Goal: Information Seeking & Learning: Check status

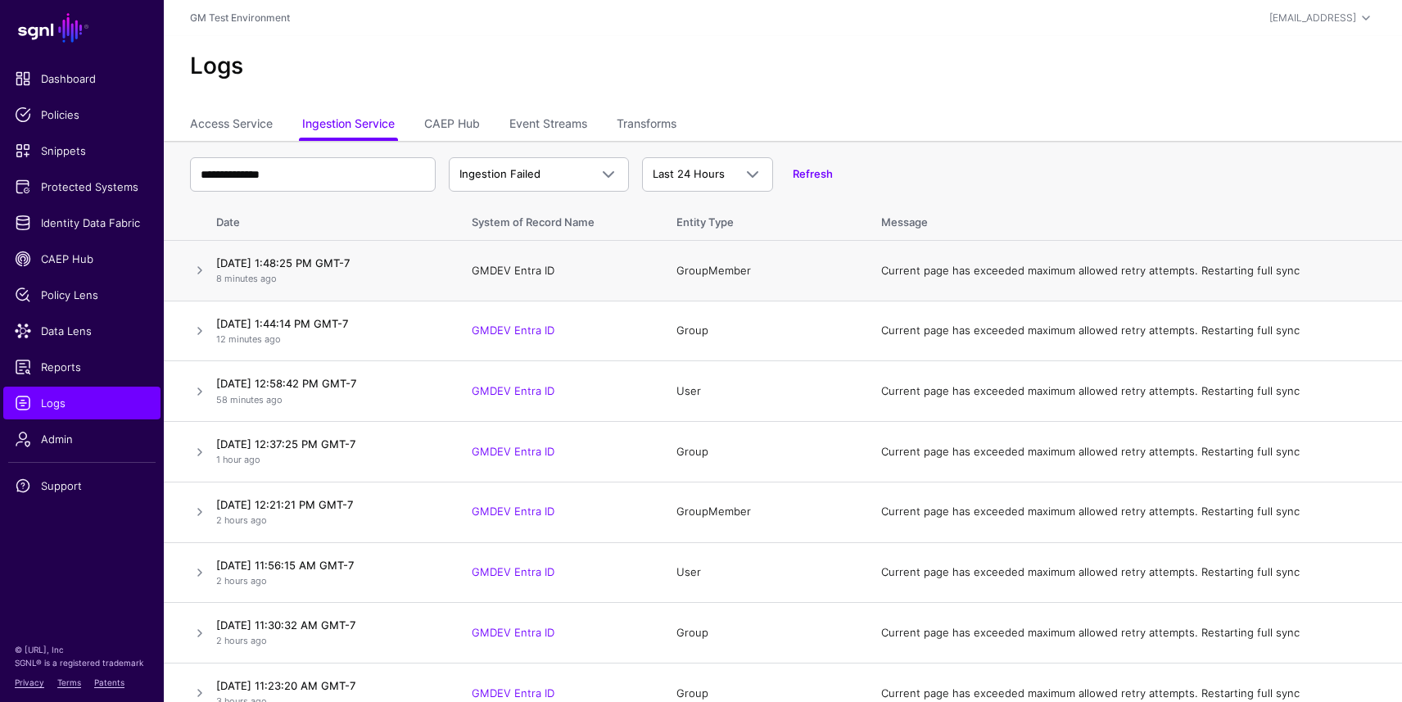
click at [522, 266] on link "GMDEV Entra ID" at bounding box center [513, 270] width 83 height 13
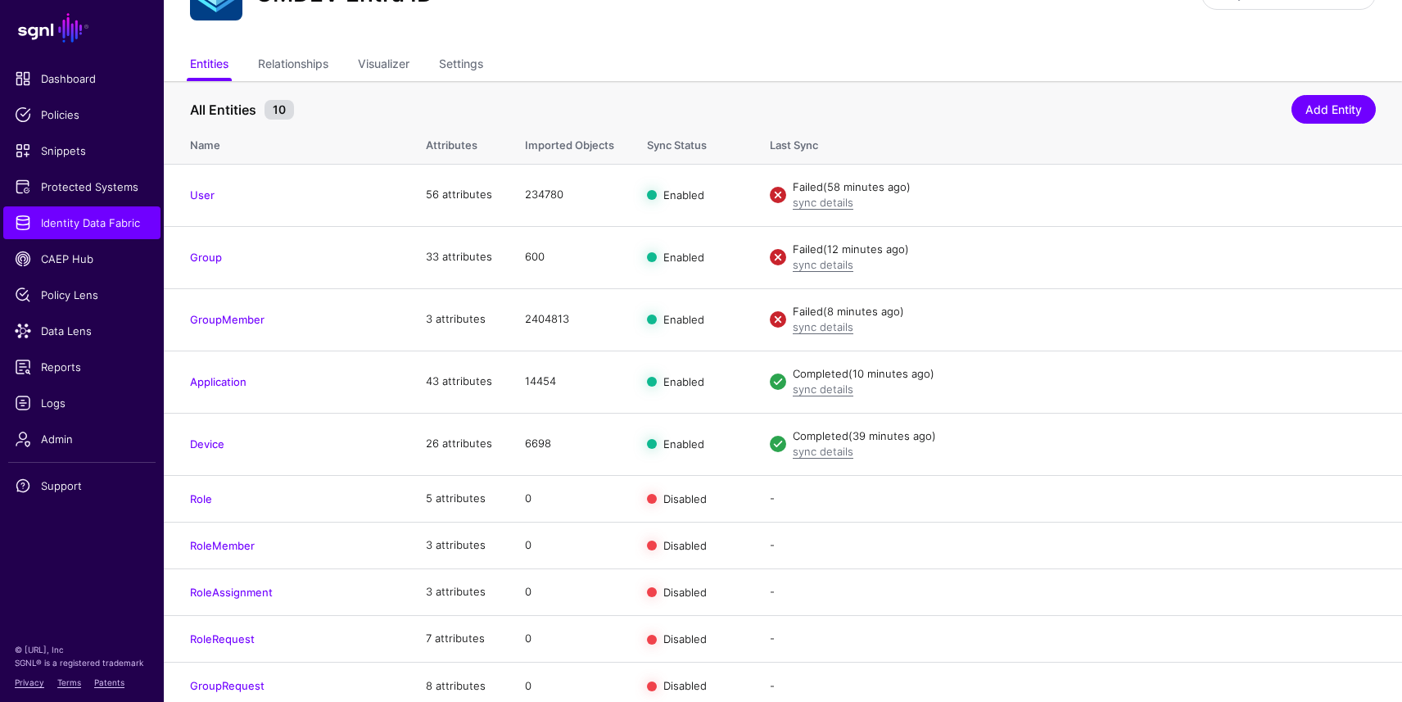
scroll to position [94, 0]
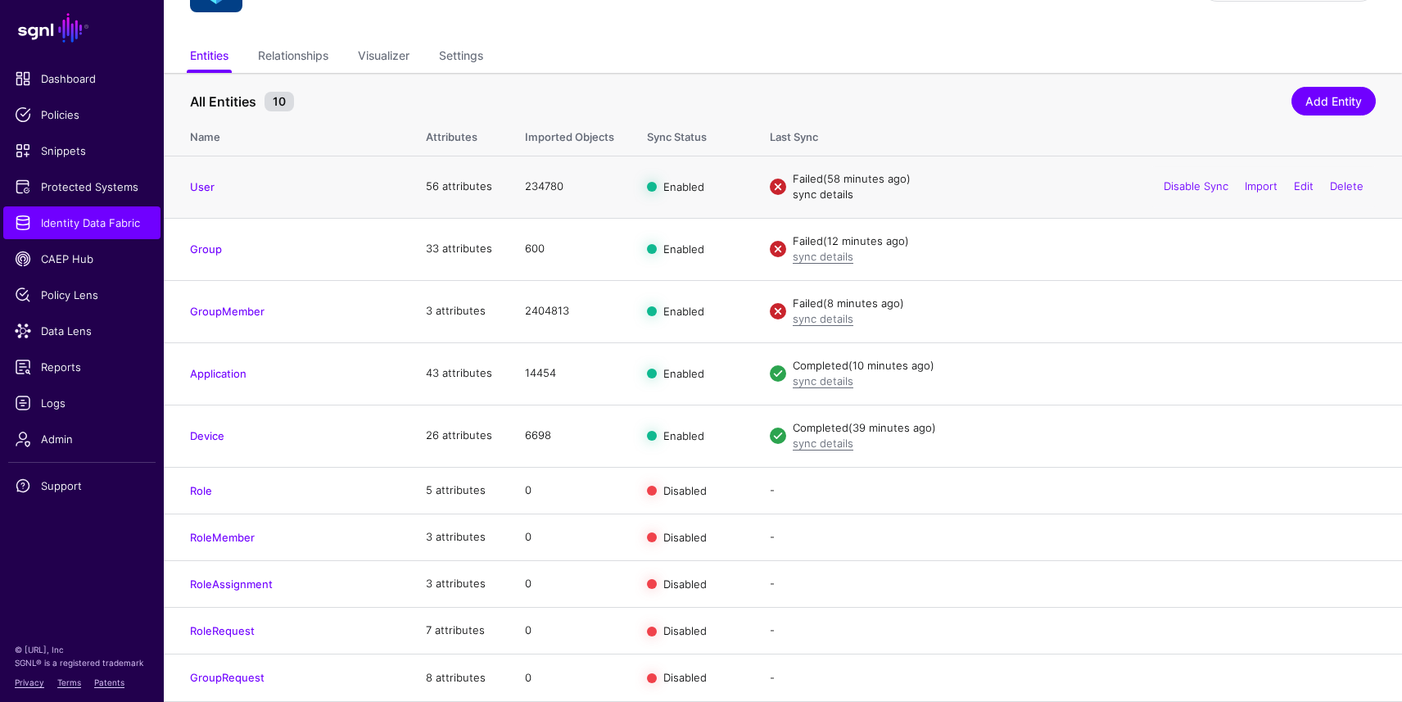
click at [816, 197] on link "sync details" at bounding box center [823, 194] width 61 height 13
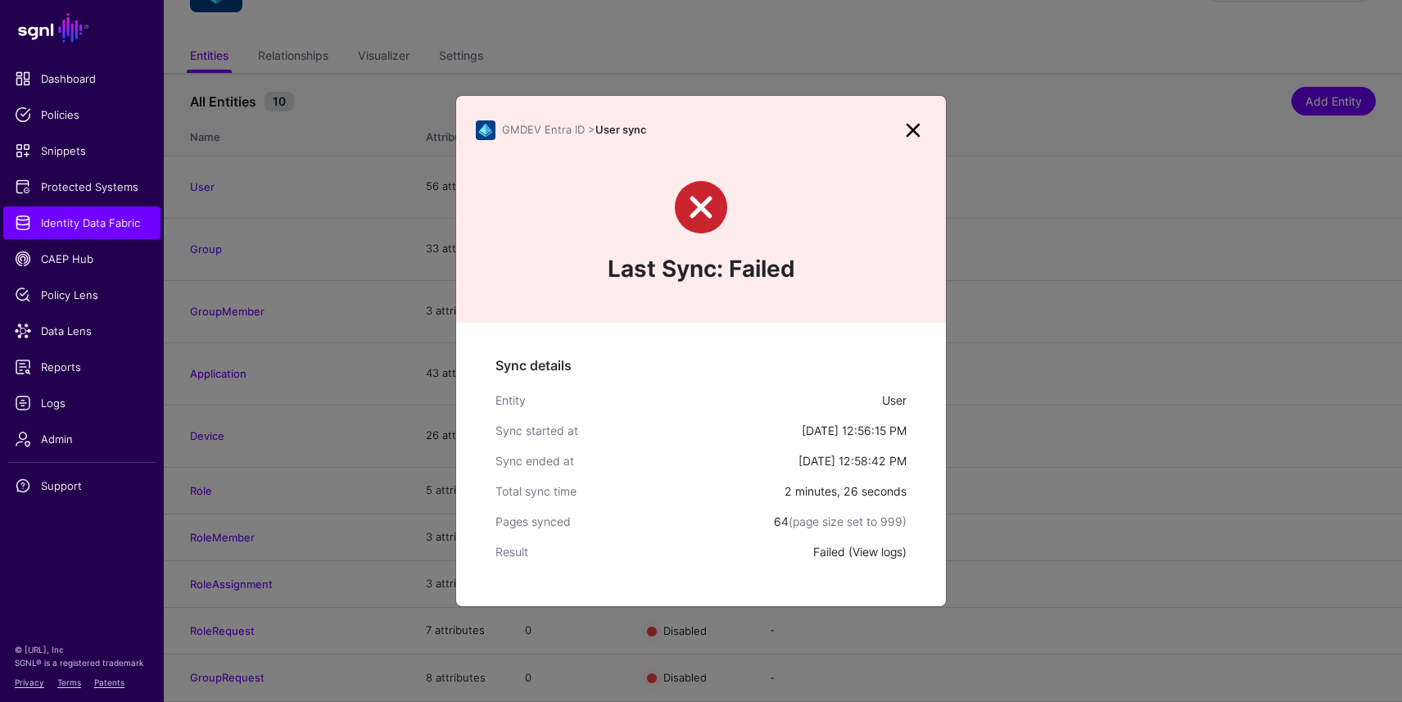
click at [875, 550] on link "View logs" at bounding box center [878, 552] width 50 height 14
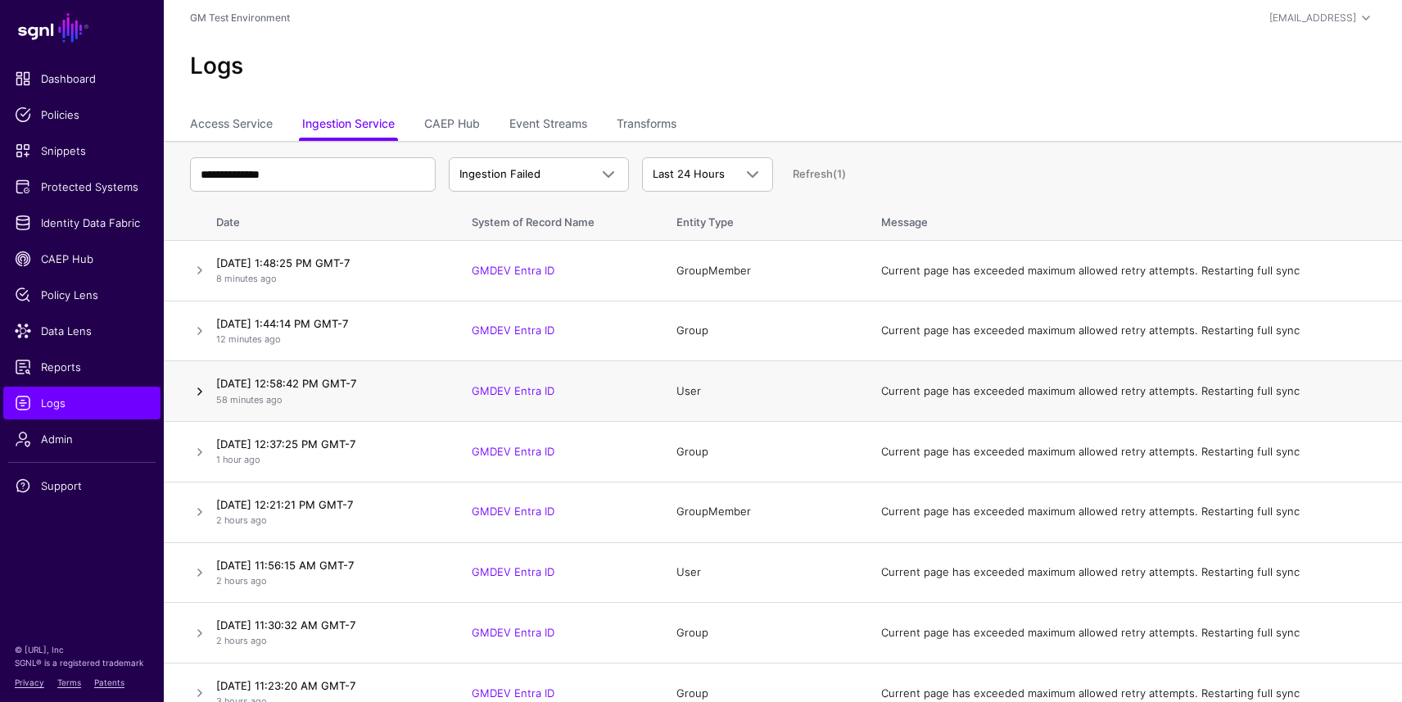
click at [201, 393] on link at bounding box center [200, 392] width 20 height 20
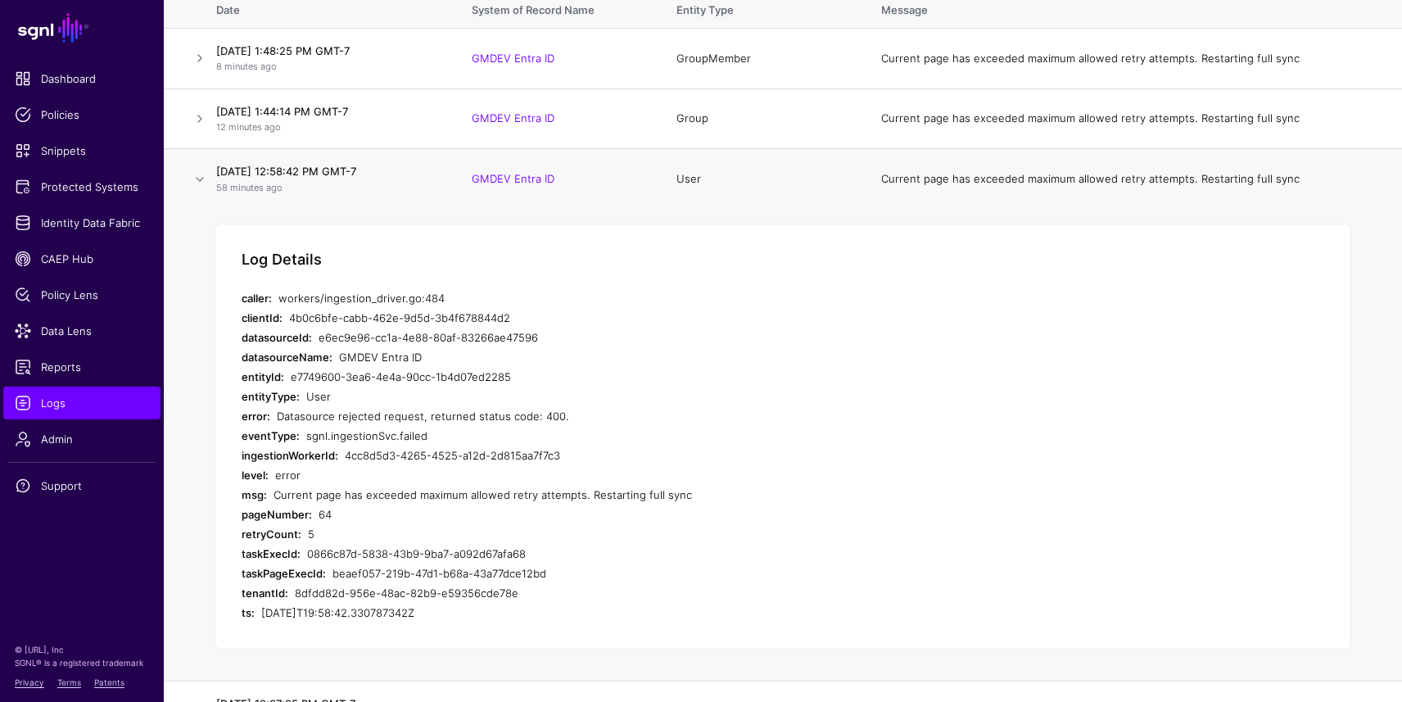
scroll to position [214, 0]
drag, startPoint x: 334, startPoint y: 568, endPoint x: 731, endPoint y: 568, distance: 397.3
click at [731, 568] on div "beaef057-219b-47d1-b68a-43a77dce12bd" at bounding box center [615, 572] width 564 height 20
copy div "beaef057-219b-47d1-b68a-43a77dce12bd"
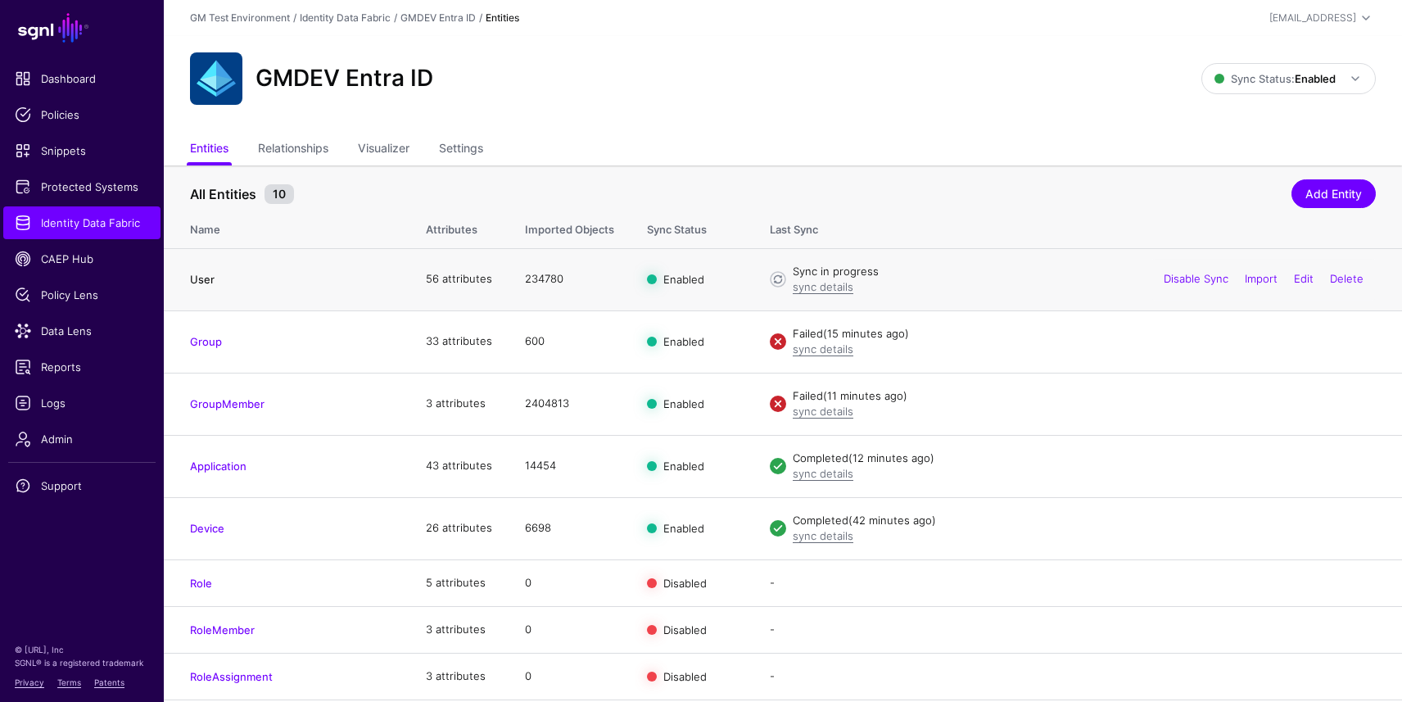
click at [201, 276] on link "User" at bounding box center [202, 279] width 25 height 13
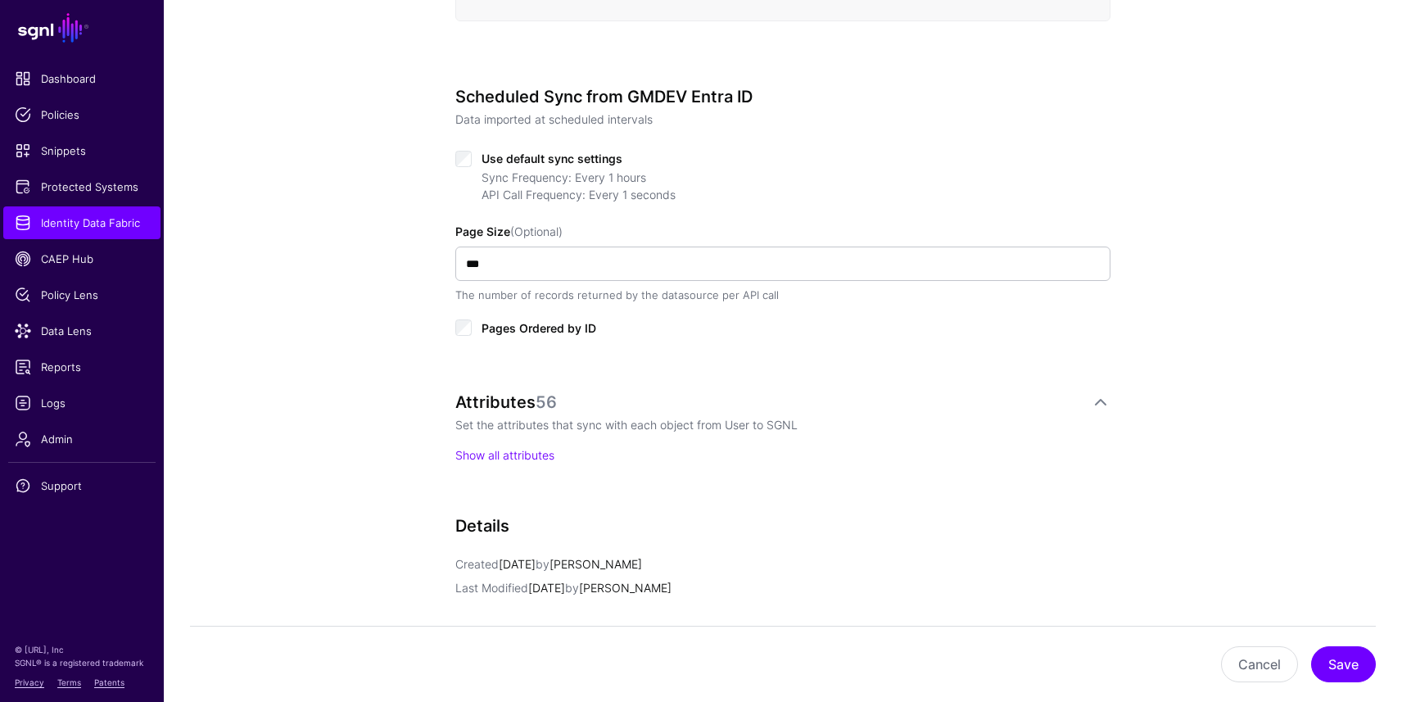
scroll to position [757, 0]
click at [552, 457] on link "Show all attributes" at bounding box center [504, 454] width 99 height 14
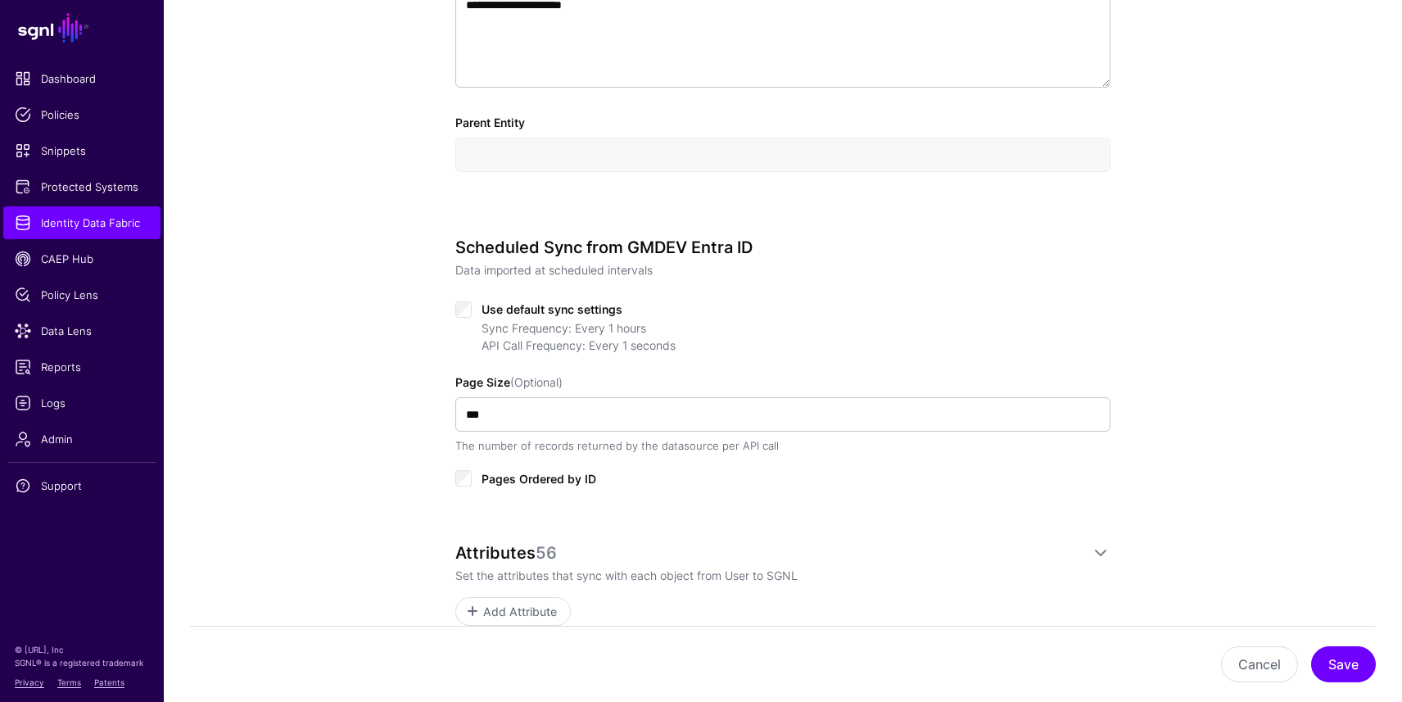
scroll to position [0, 0]
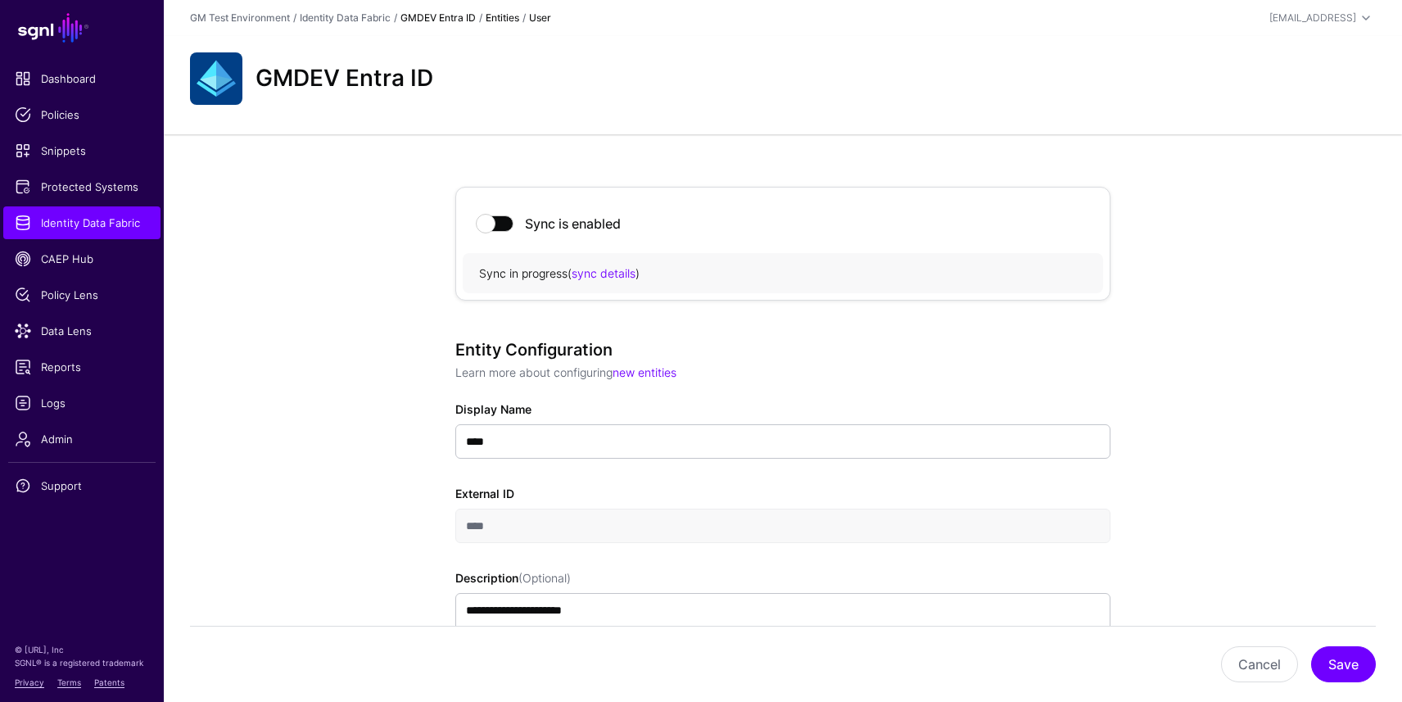
click at [448, 20] on link "GMDEV Entra ID" at bounding box center [438, 17] width 75 height 12
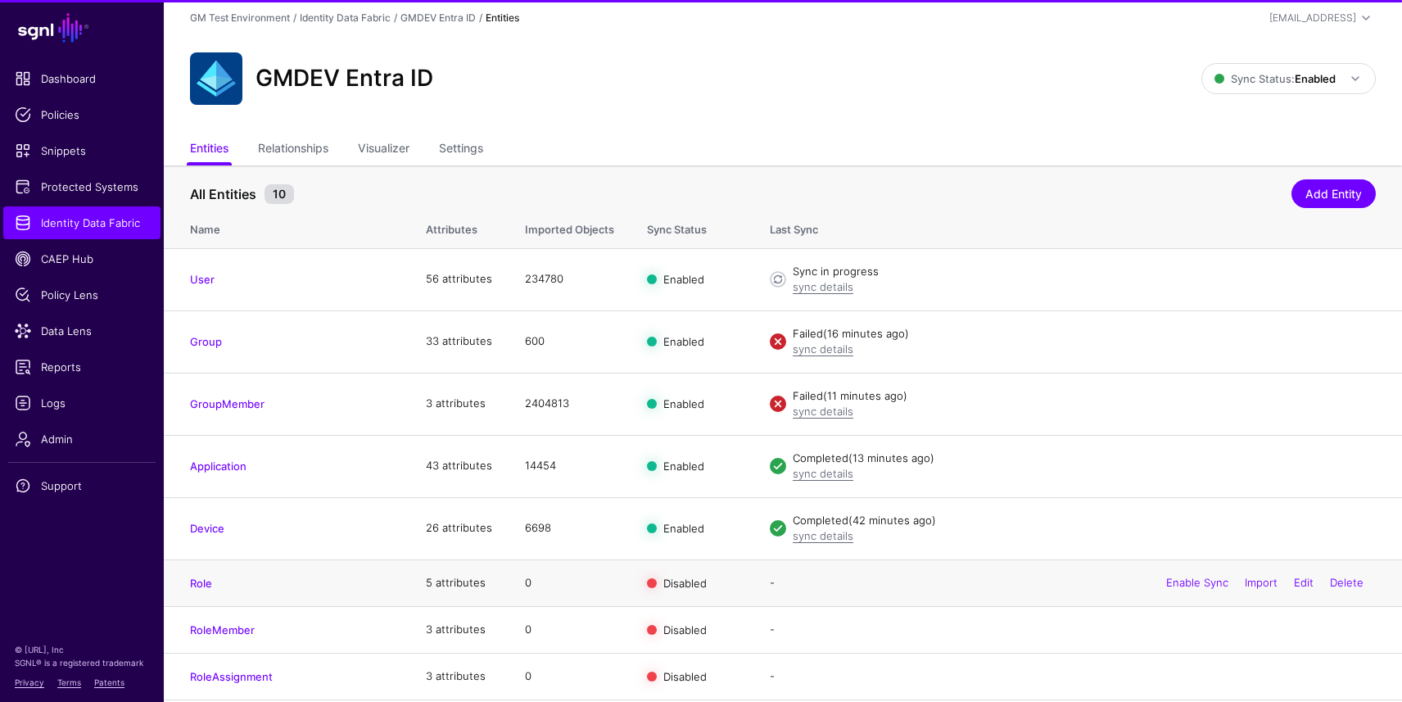
scroll to position [28, 0]
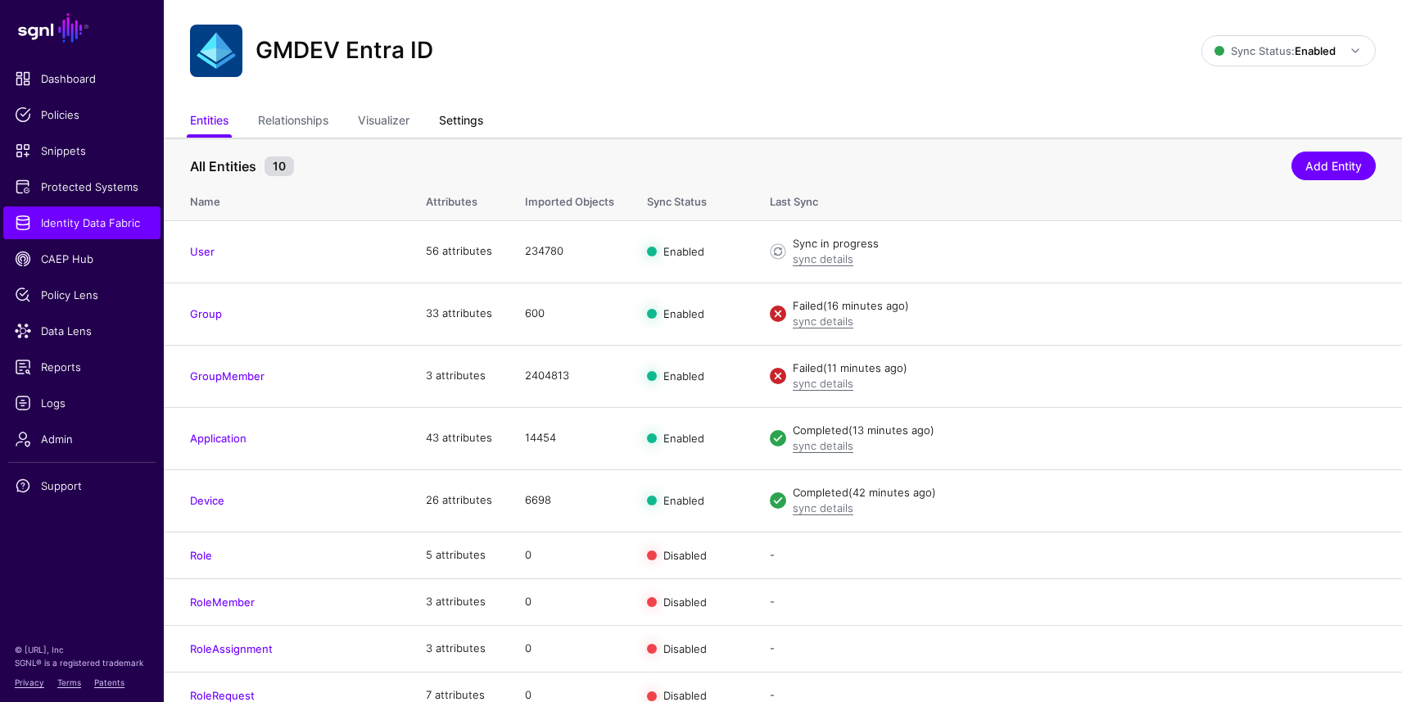
click at [476, 117] on link "Settings" at bounding box center [461, 121] width 44 height 31
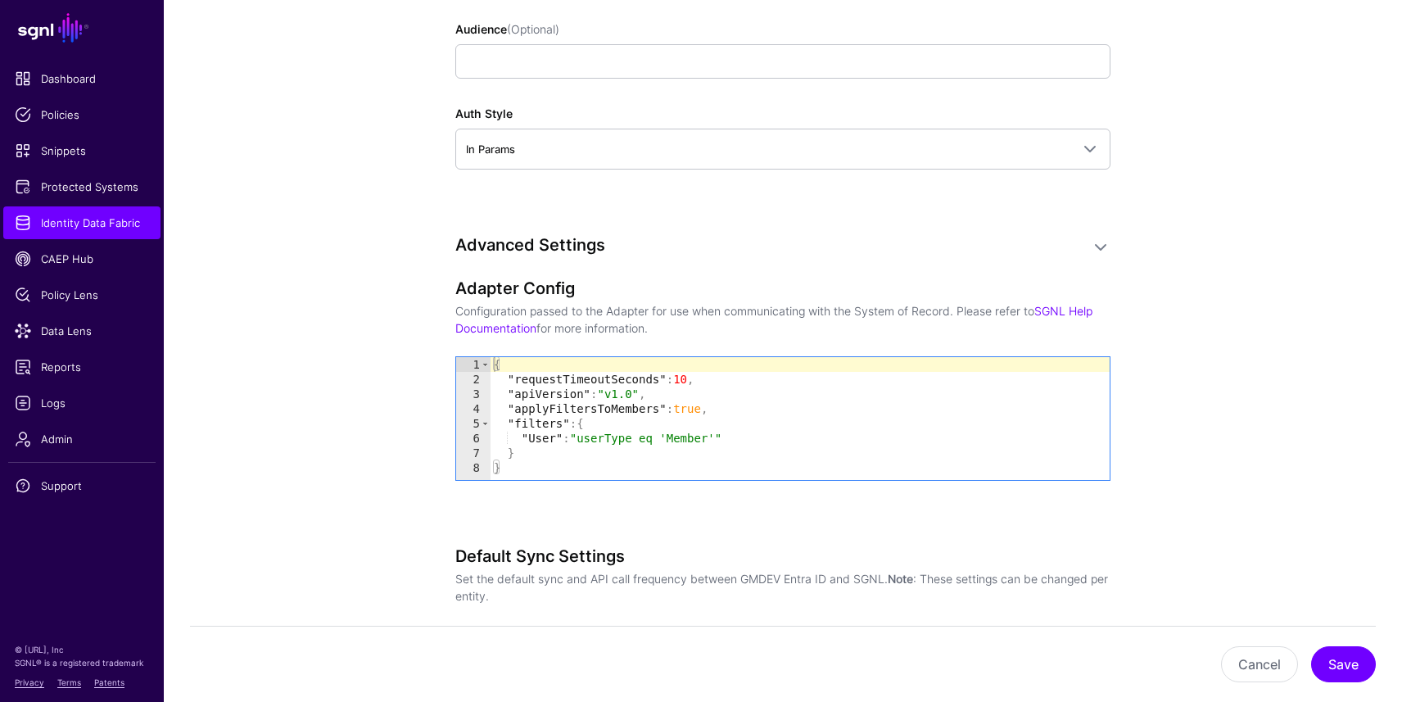
scroll to position [1486, 0]
click at [40, 436] on span "Admin" at bounding box center [82, 439] width 134 height 16
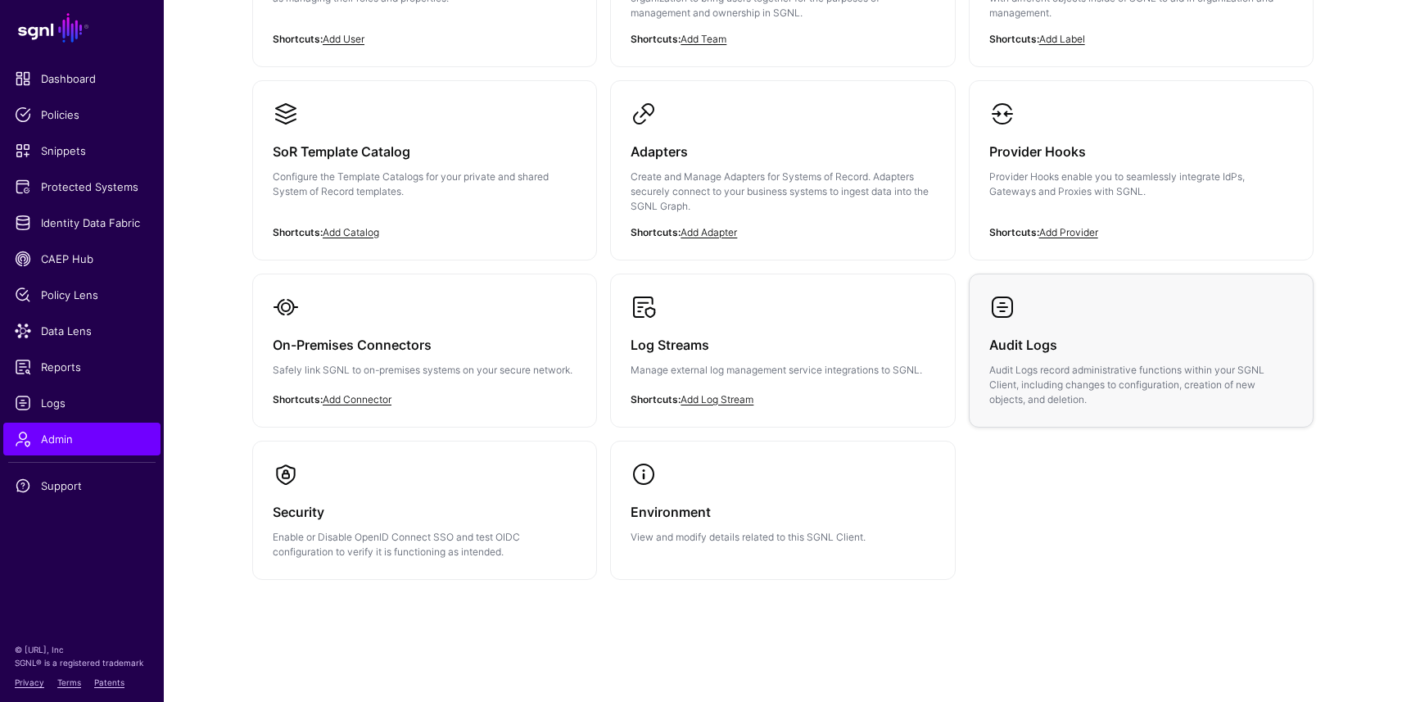
click at [1046, 357] on div "Audit Logs Audit Logs record administrative functions within your SGNL Client, …" at bounding box center [1141, 363] width 304 height 87
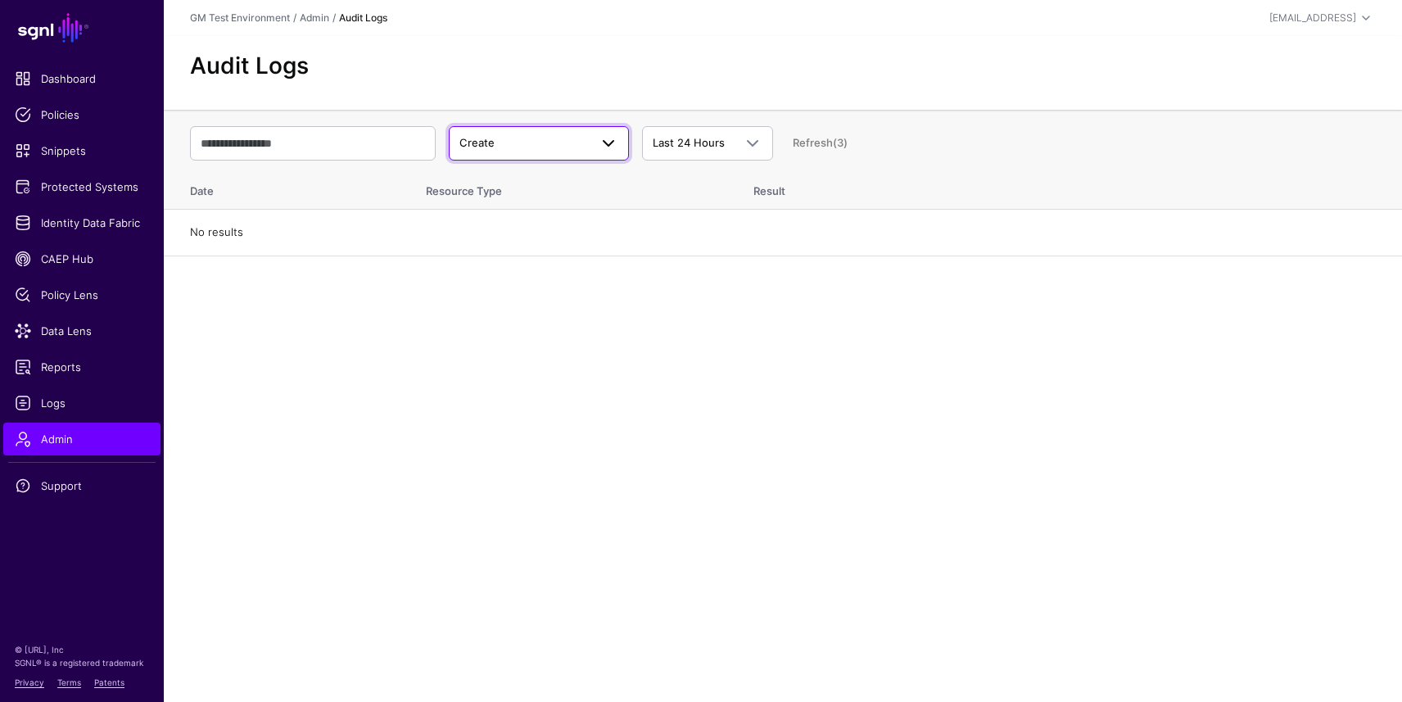
click at [497, 141] on span "Create" at bounding box center [524, 143] width 129 height 16
click at [494, 209] on span "Update" at bounding box center [481, 206] width 38 height 13
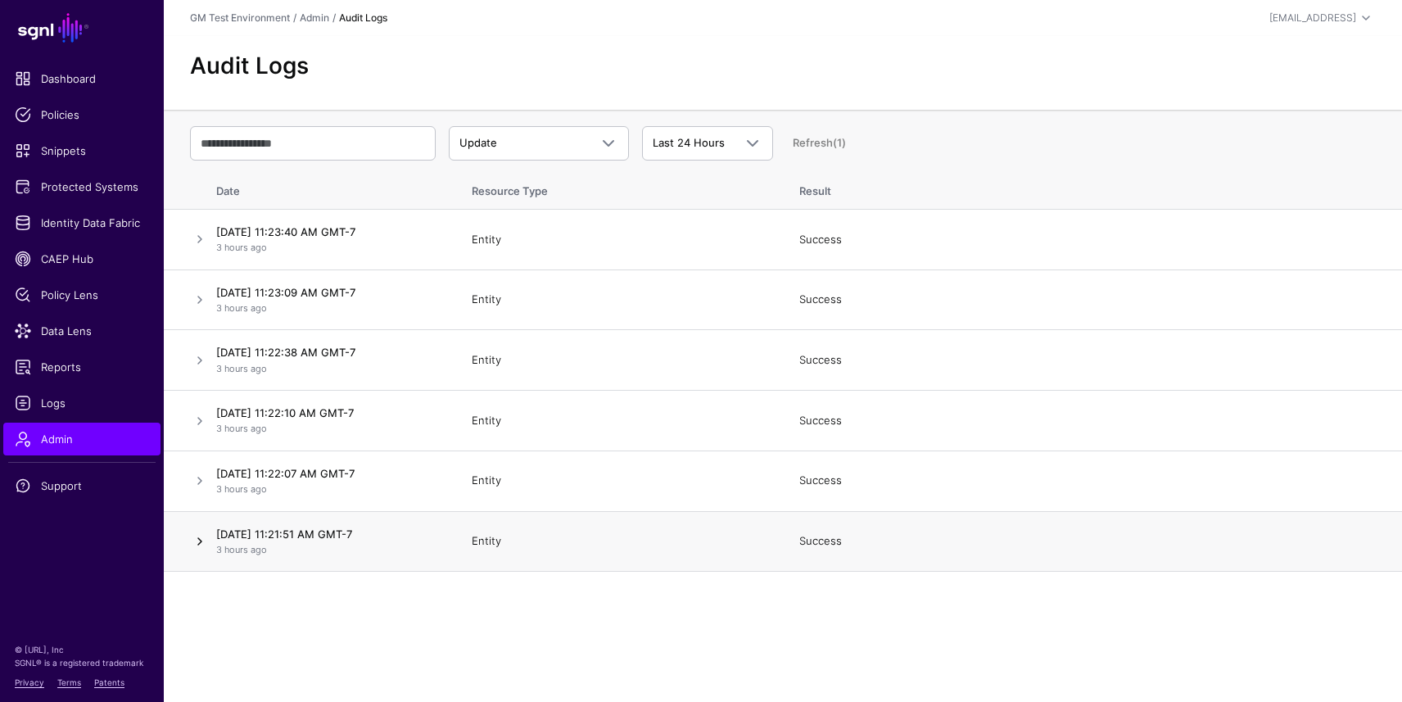
click at [197, 537] on link at bounding box center [200, 542] width 20 height 20
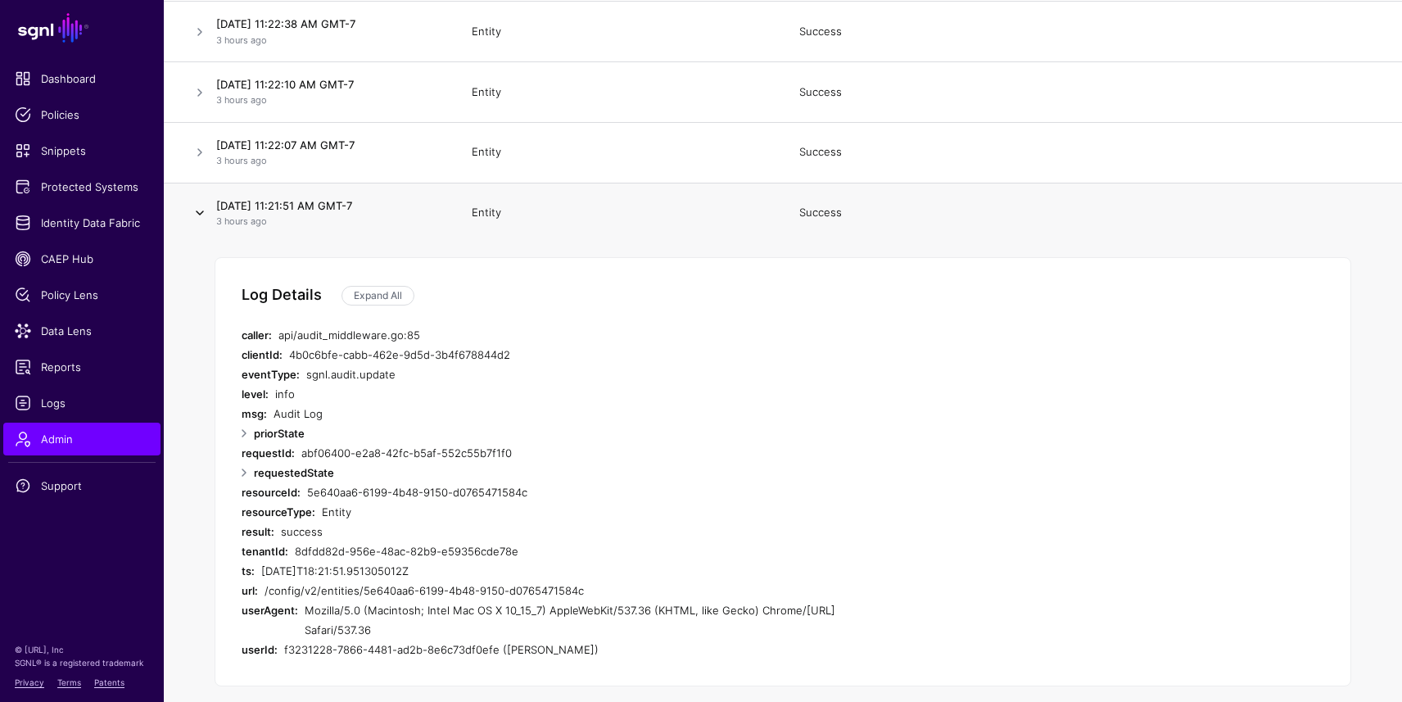
scroll to position [329, 0]
click at [246, 432] on link at bounding box center [244, 433] width 20 height 20
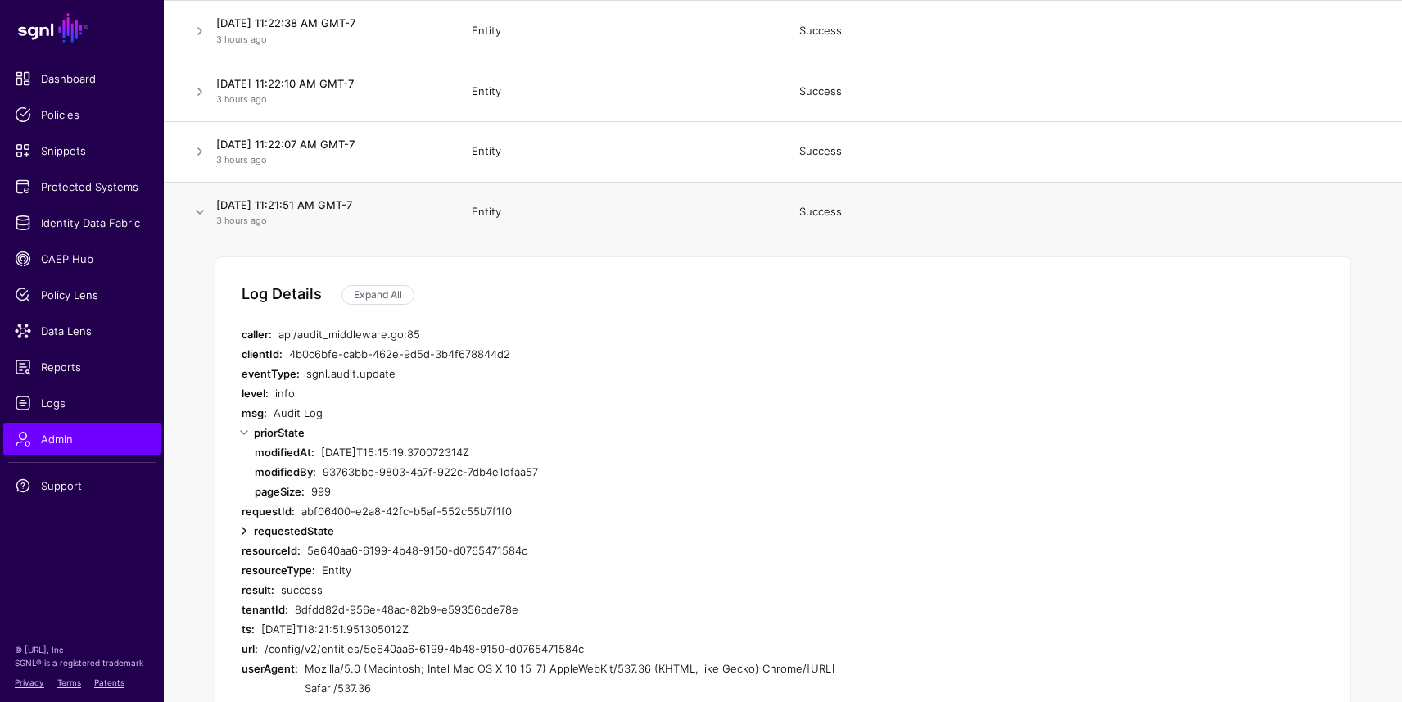
click at [241, 530] on link at bounding box center [244, 531] width 20 height 20
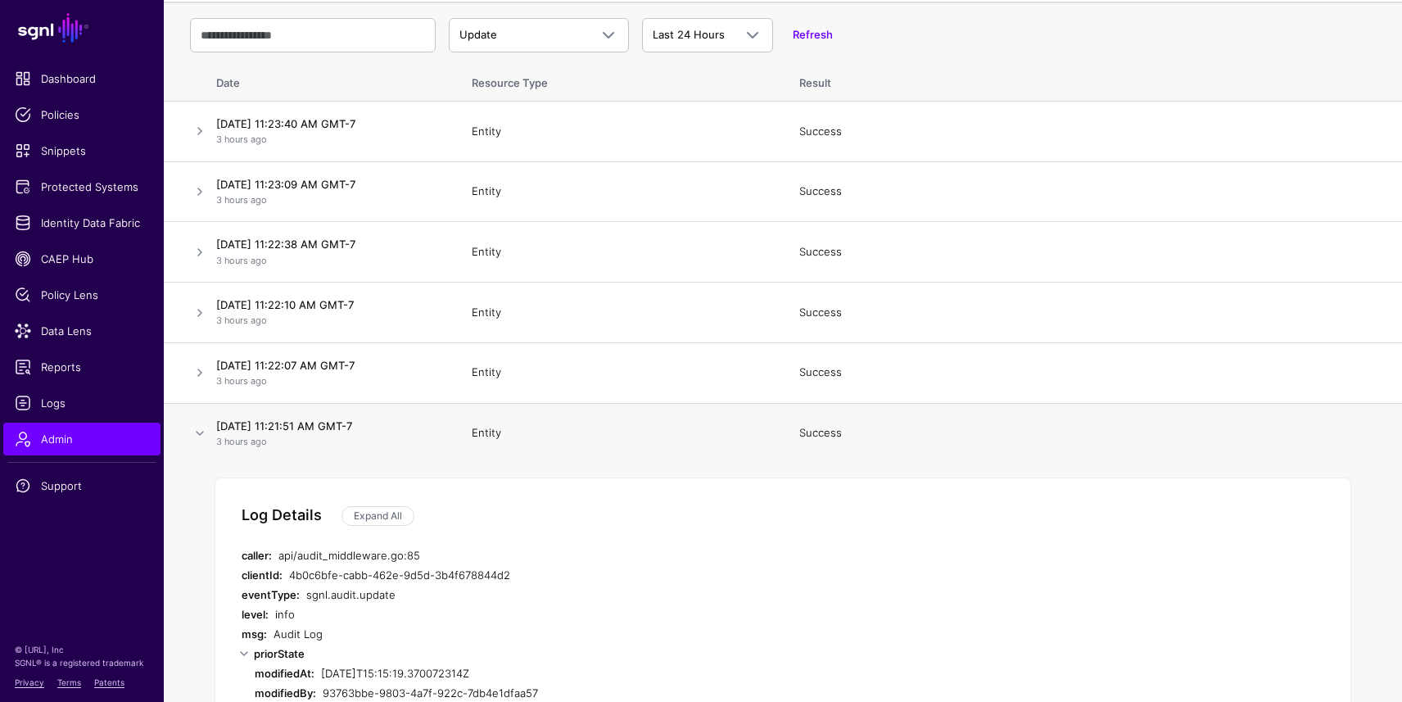
scroll to position [0, 0]
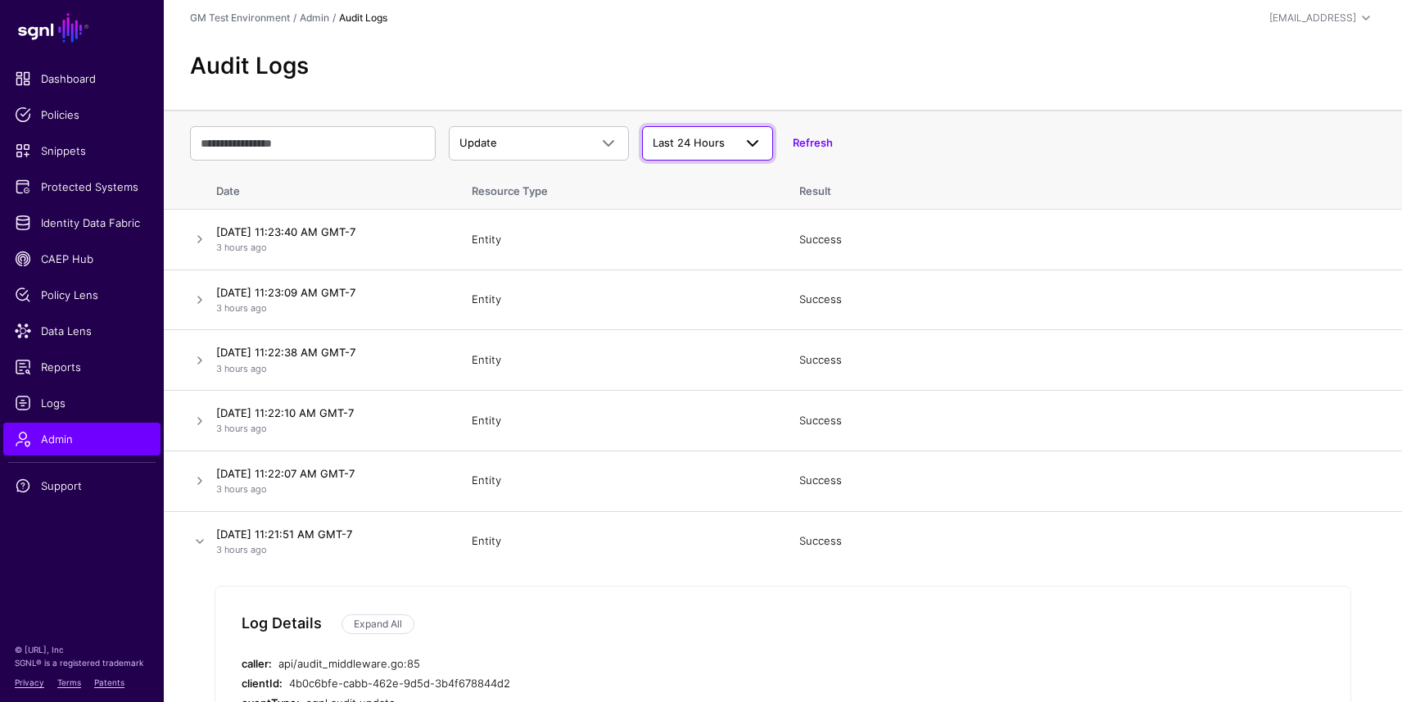
click at [696, 139] on span "Last 24 Hours" at bounding box center [689, 142] width 72 height 13
click at [691, 201] on span "Last 7 Days" at bounding box center [684, 206] width 58 height 13
click at [822, 144] on link "Refresh (2)" at bounding box center [820, 142] width 55 height 13
click at [196, 530] on td at bounding box center [187, 541] width 46 height 60
click at [198, 541] on link at bounding box center [200, 542] width 20 height 20
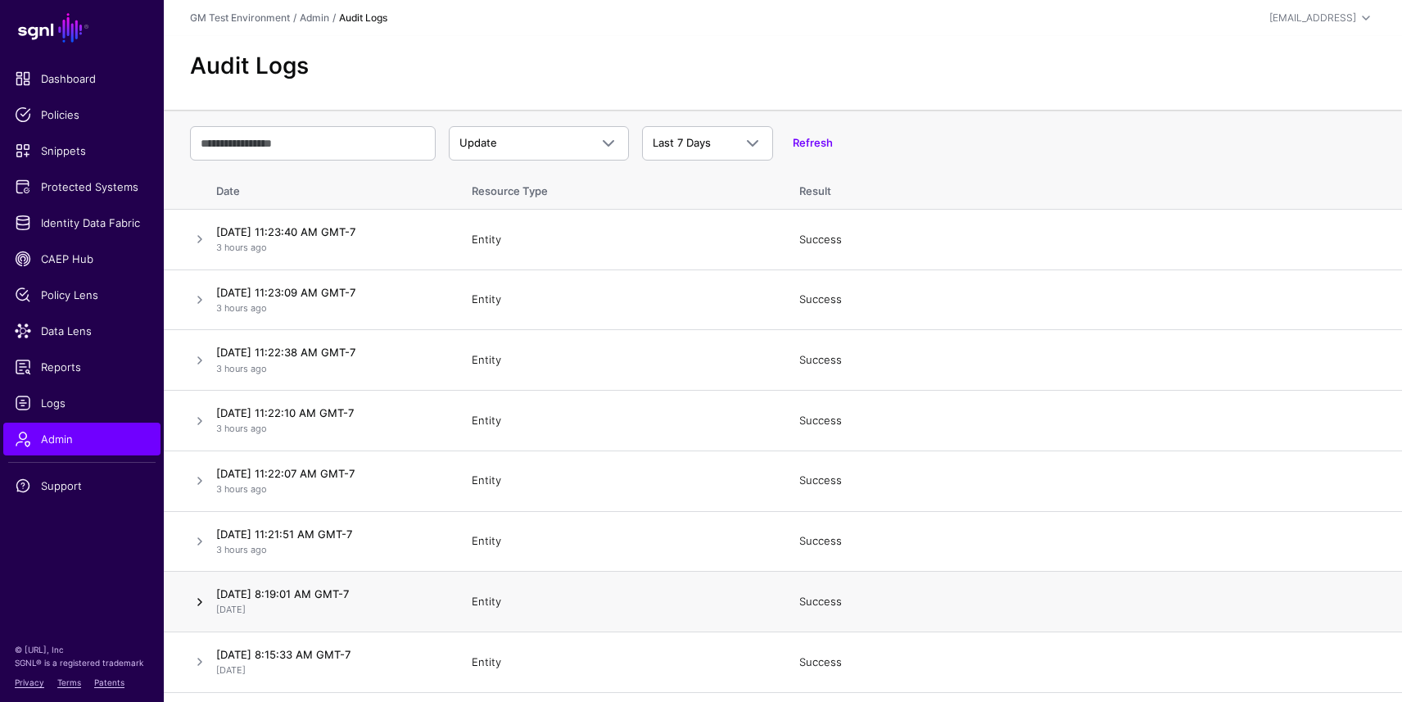
click at [207, 604] on link at bounding box center [200, 602] width 20 height 20
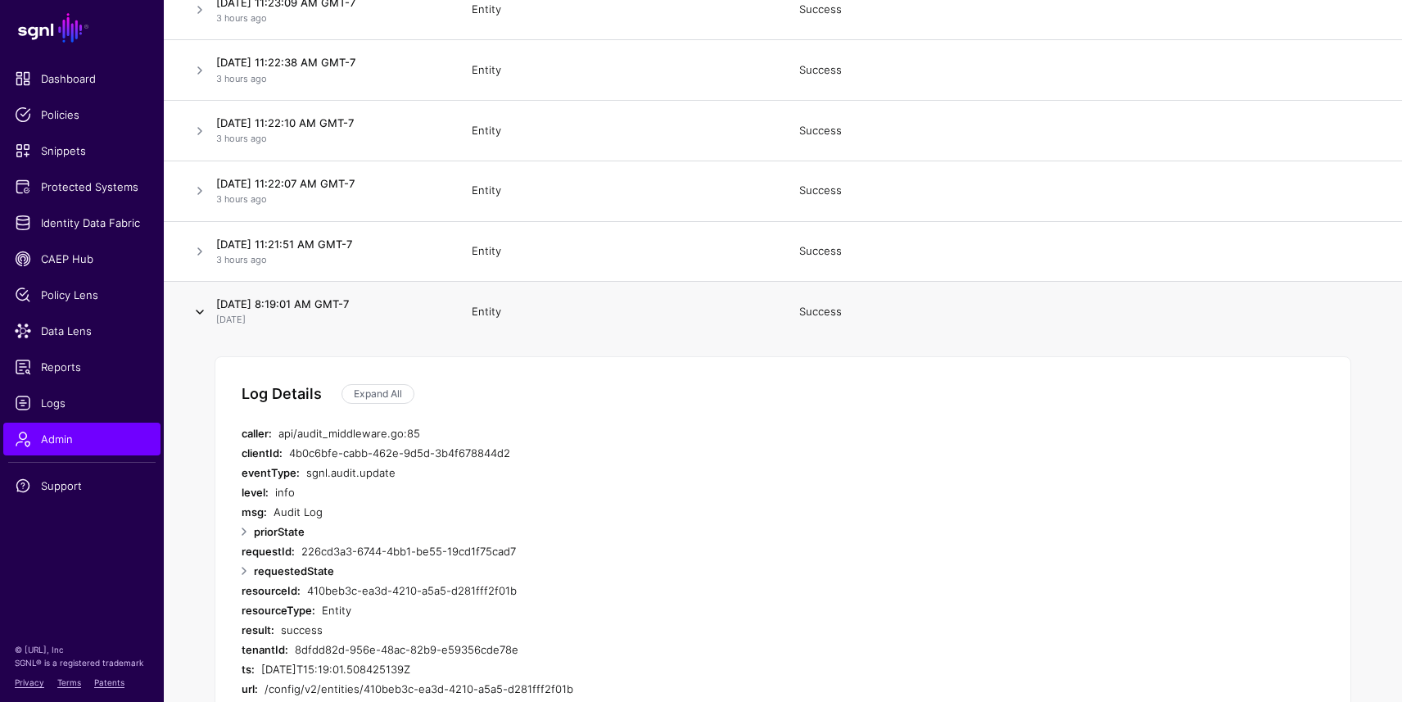
scroll to position [292, 0]
click at [395, 381] on div "Expand All" at bounding box center [378, 391] width 93 height 20
click at [392, 389] on link "Expand All" at bounding box center [378, 392] width 73 height 20
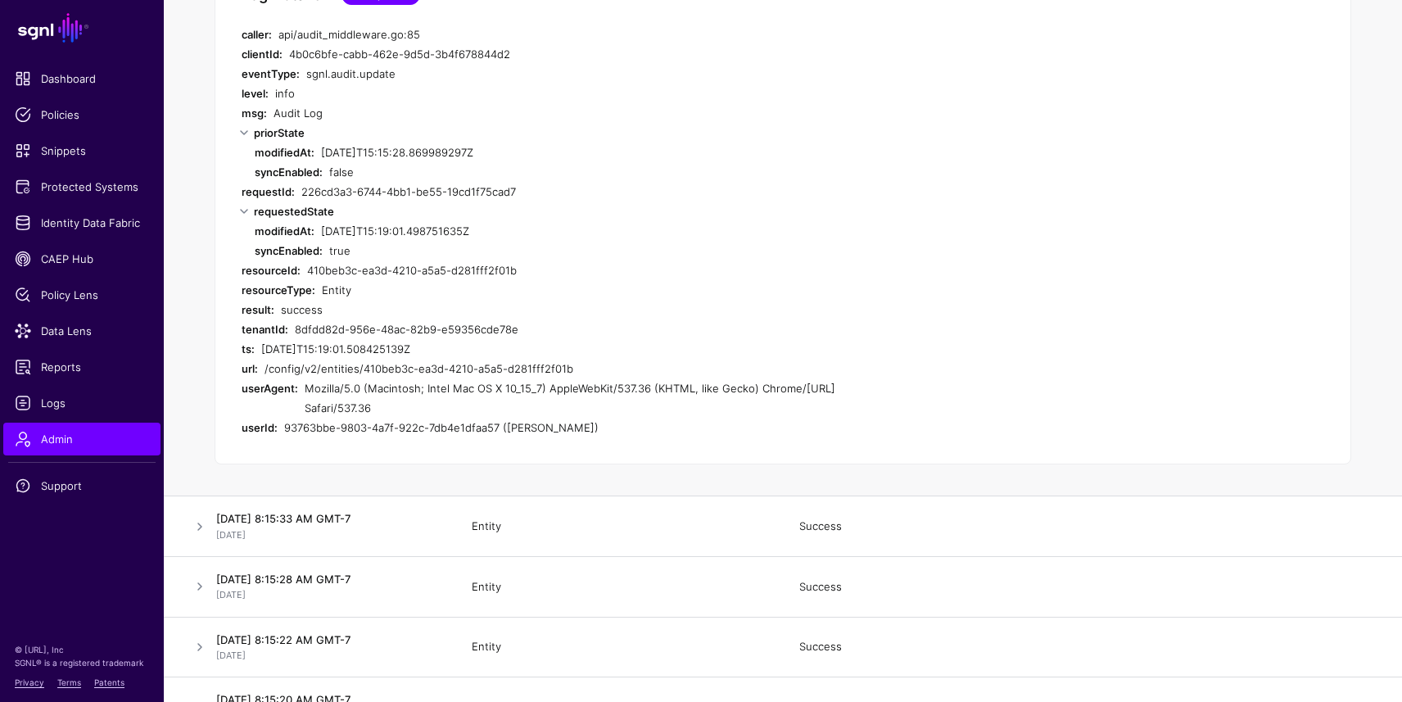
scroll to position [691, 0]
click at [204, 523] on link at bounding box center [200, 524] width 20 height 20
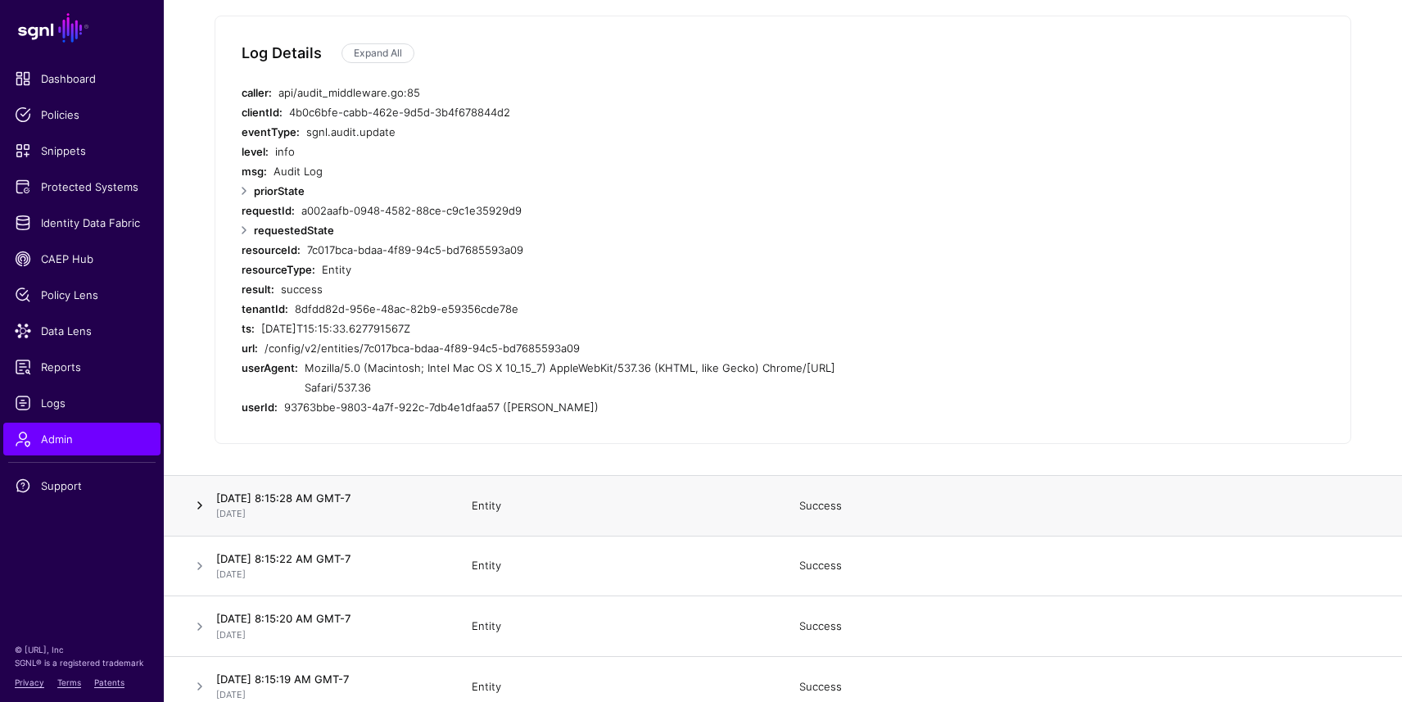
click at [203, 509] on link at bounding box center [200, 506] width 20 height 20
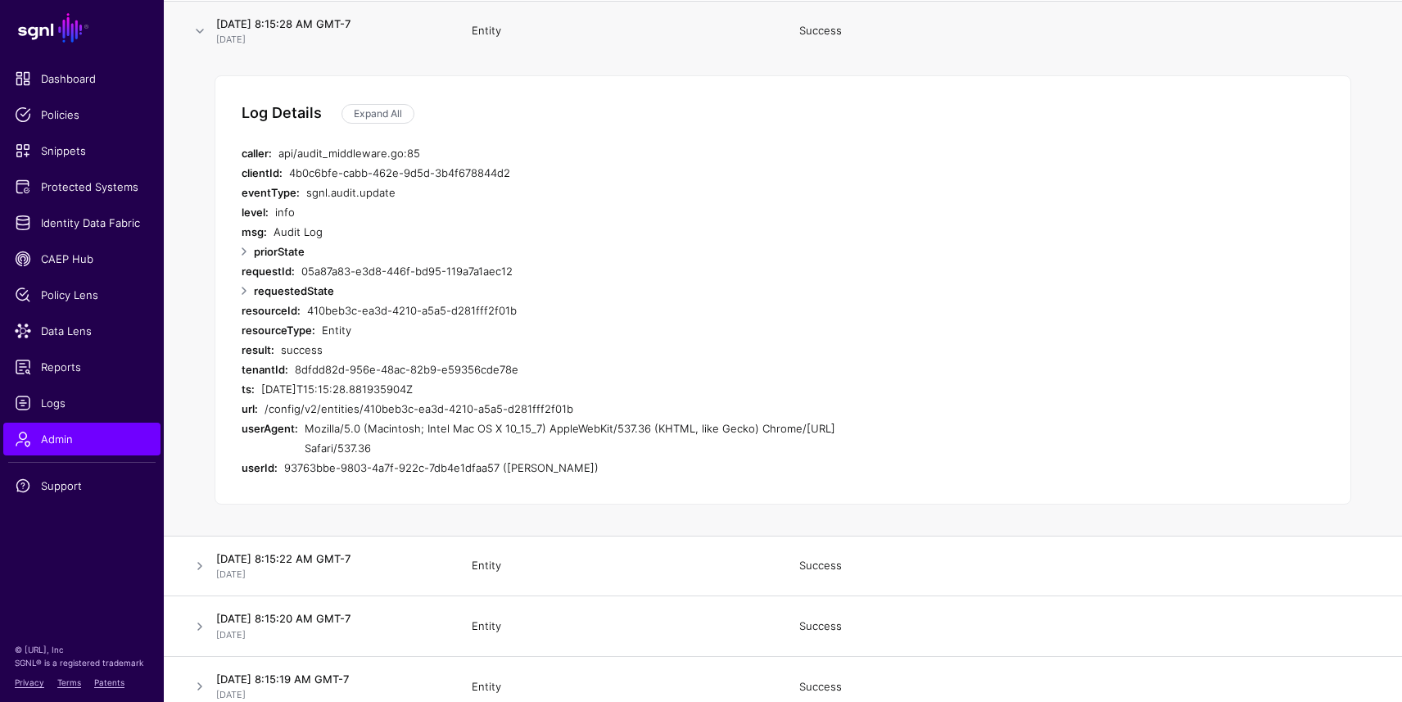
click at [378, 123] on div "Log Details Expand All caller: api/audit_middleware.go:85 clientId: 4b0c6bfe-ca…" at bounding box center [783, 289] width 1137 height 428
click at [380, 114] on link "Expand All" at bounding box center [378, 114] width 73 height 20
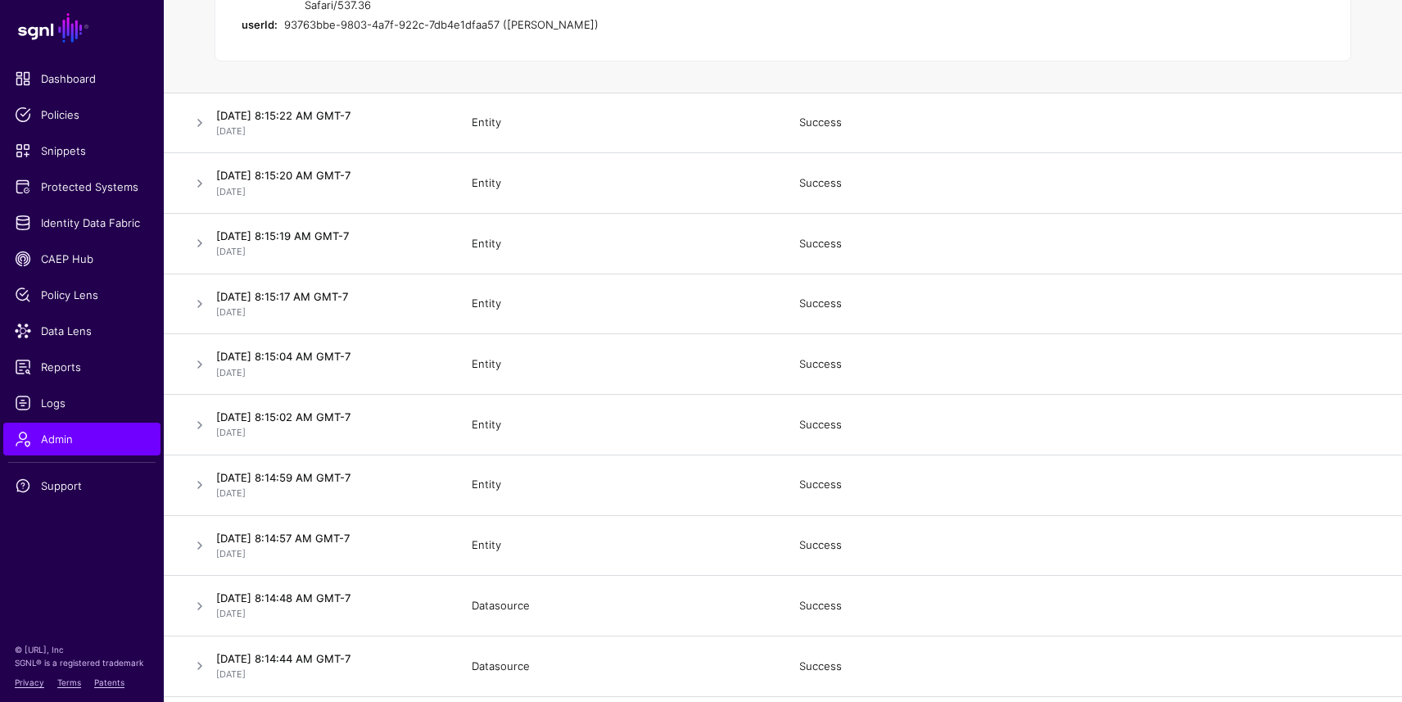
scroll to position [1215, 0]
click at [203, 120] on link at bounding box center [200, 121] width 20 height 20
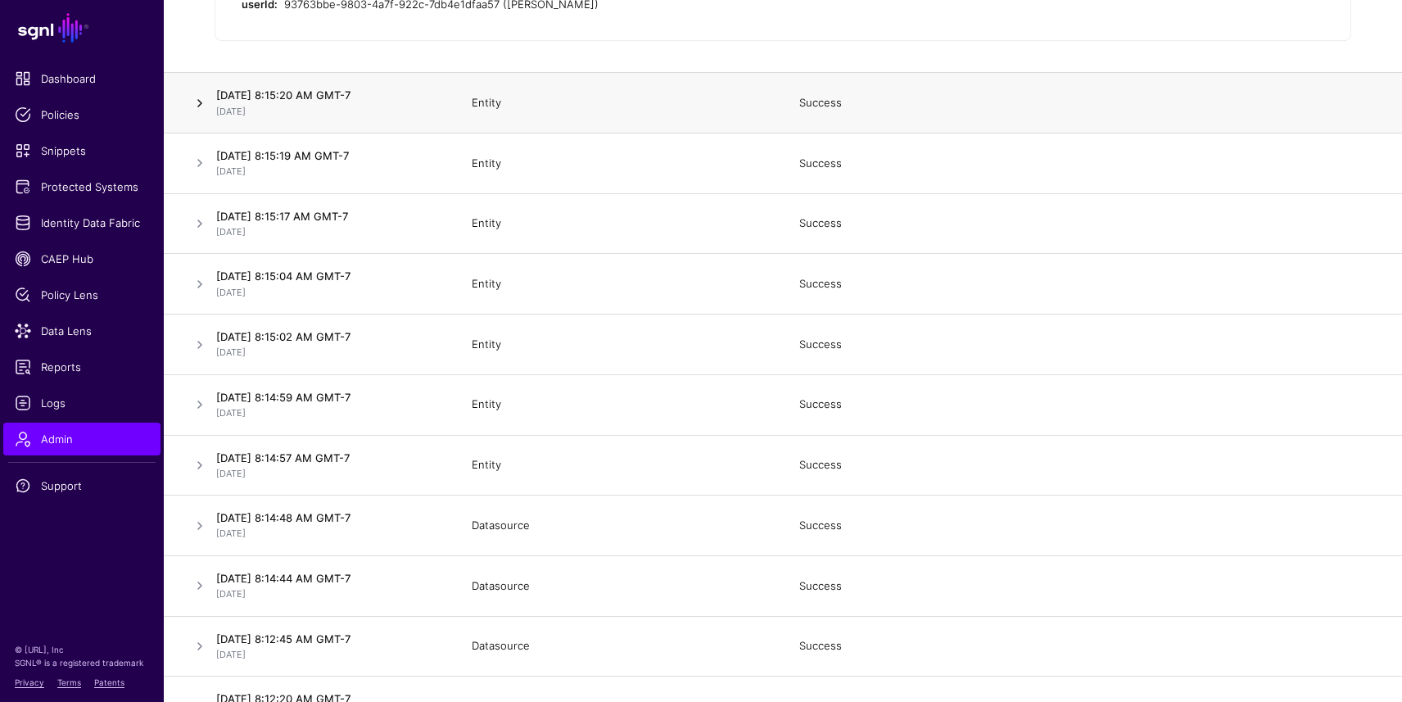
click at [201, 105] on link at bounding box center [200, 103] width 20 height 20
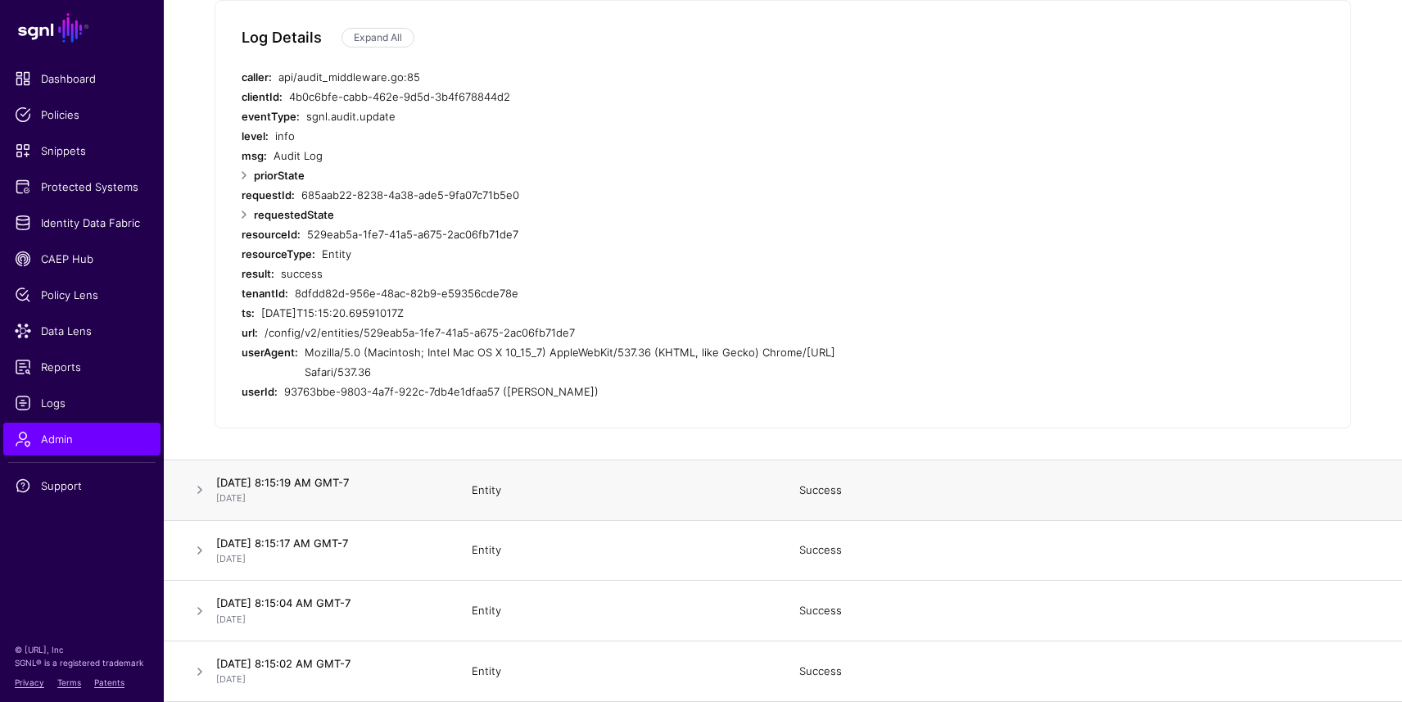
scroll to position [887, 0]
click at [384, 33] on link "Expand All" at bounding box center [378, 39] width 73 height 20
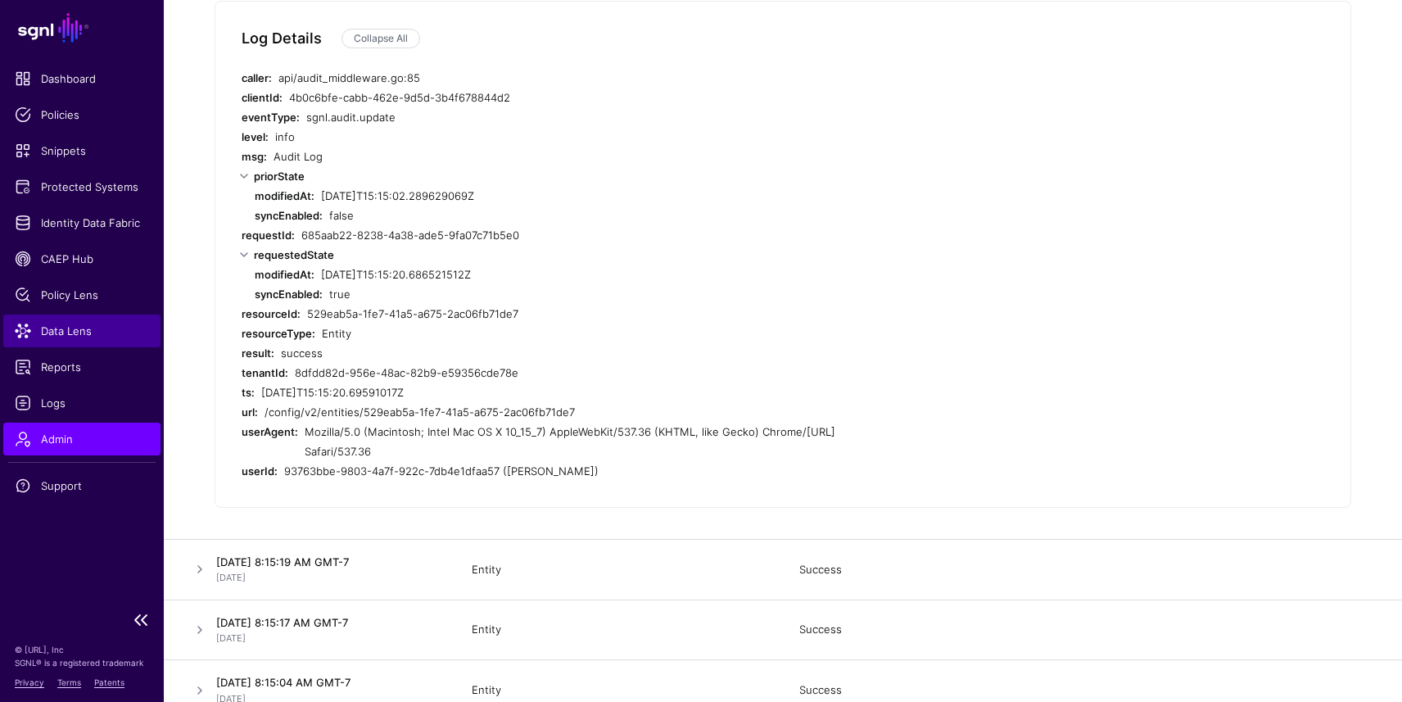
click at [70, 337] on span "Data Lens" at bounding box center [82, 331] width 134 height 16
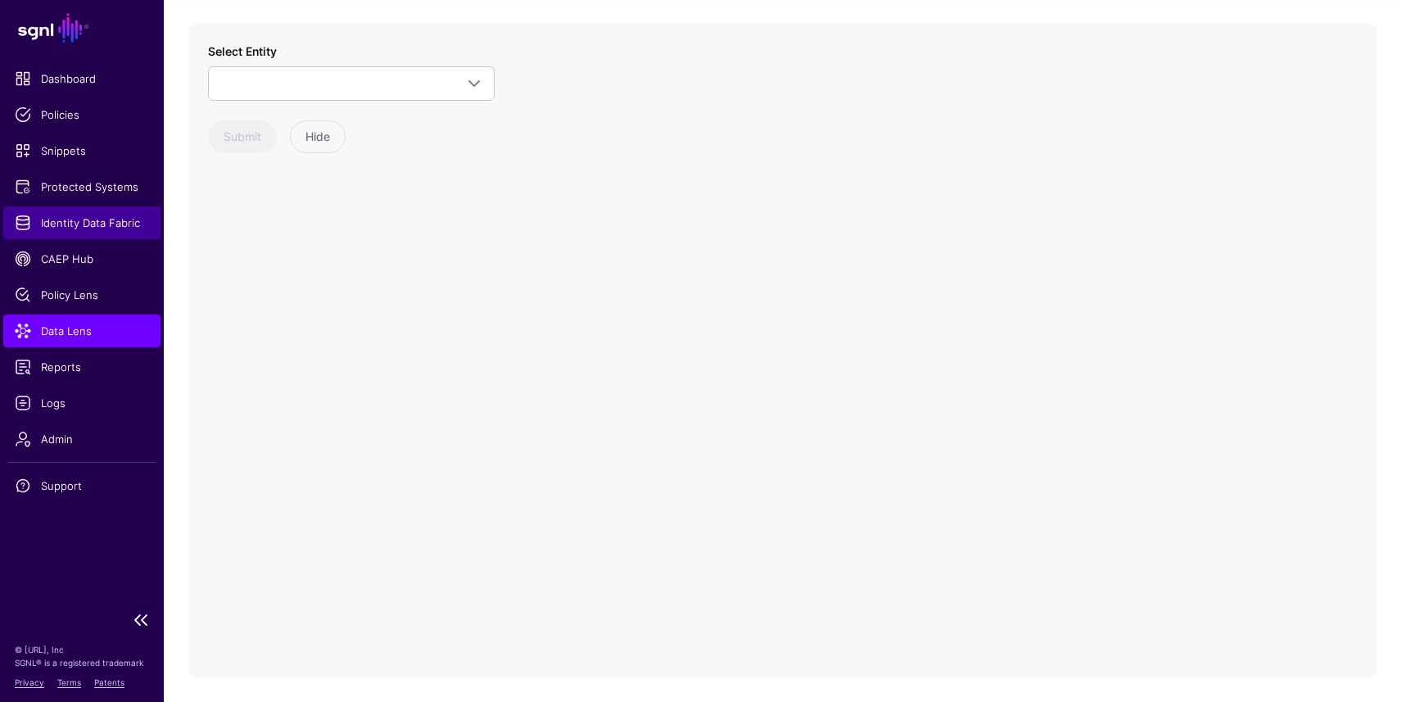
click at [78, 222] on span "Identity Data Fabric" at bounding box center [82, 223] width 134 height 16
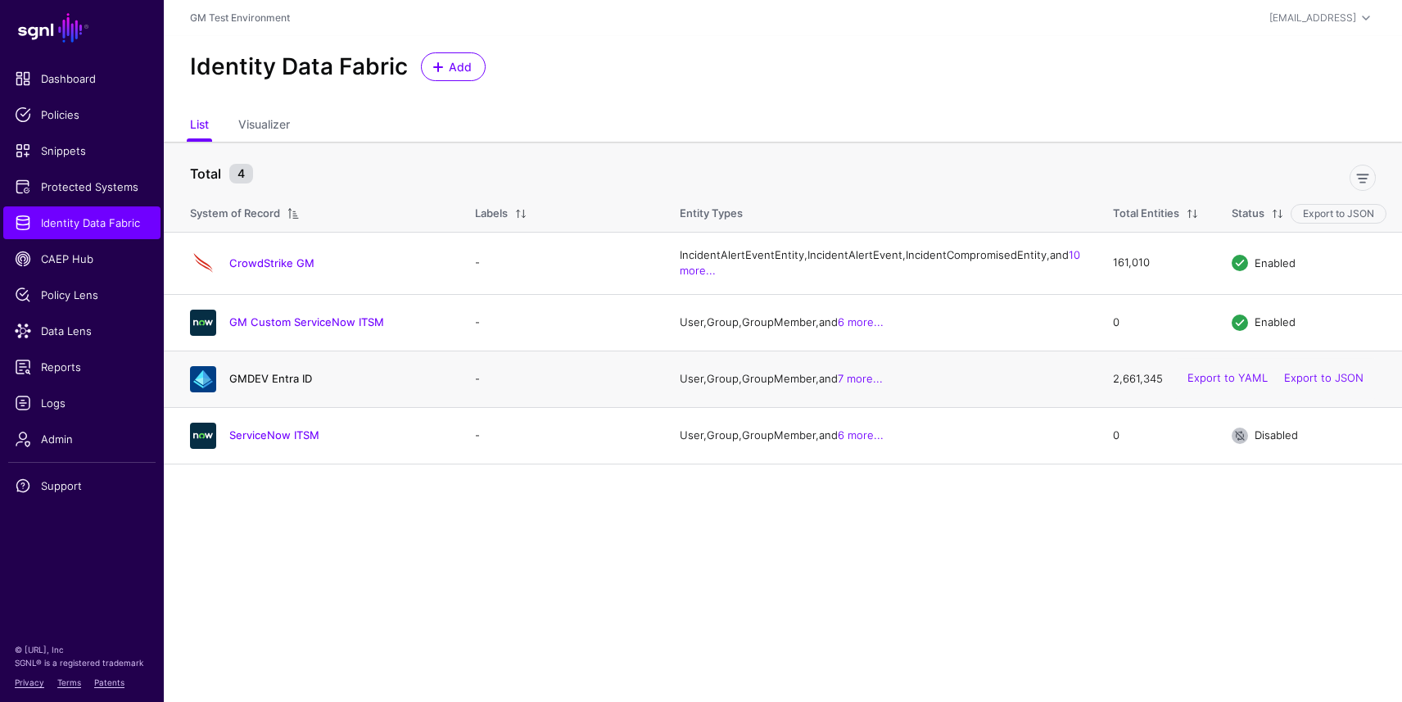
click at [281, 385] on link "GMDEV Entra ID" at bounding box center [270, 378] width 83 height 13
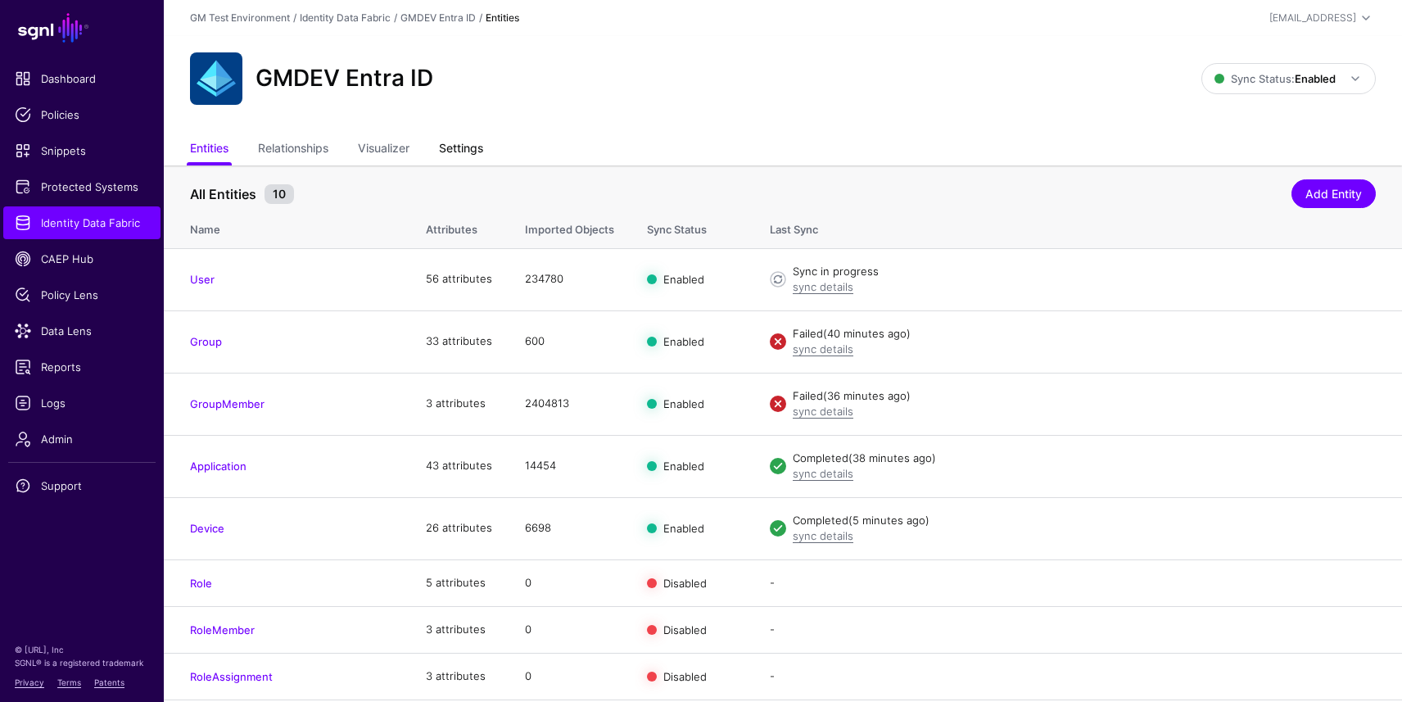
click at [478, 161] on link "Settings" at bounding box center [461, 149] width 44 height 31
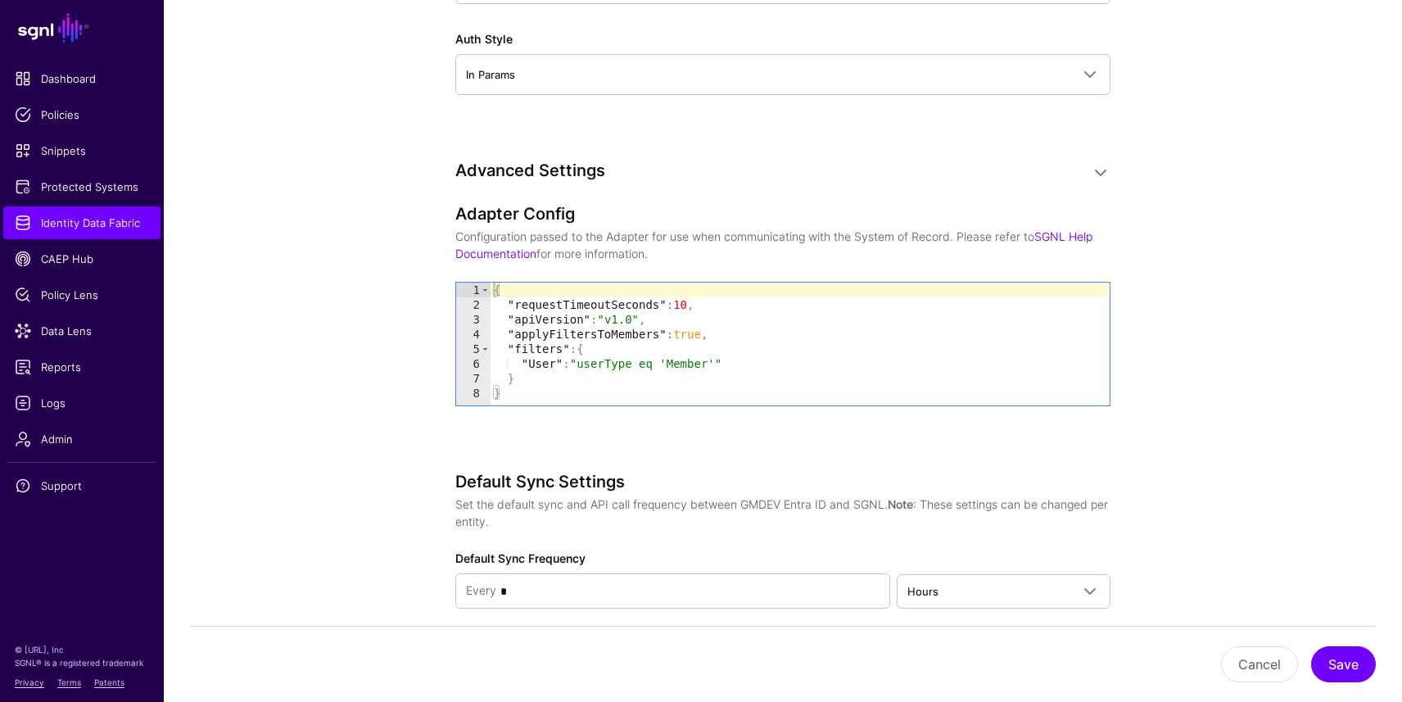
scroll to position [1597, 0]
